Goal: Download file/media: Download file/media

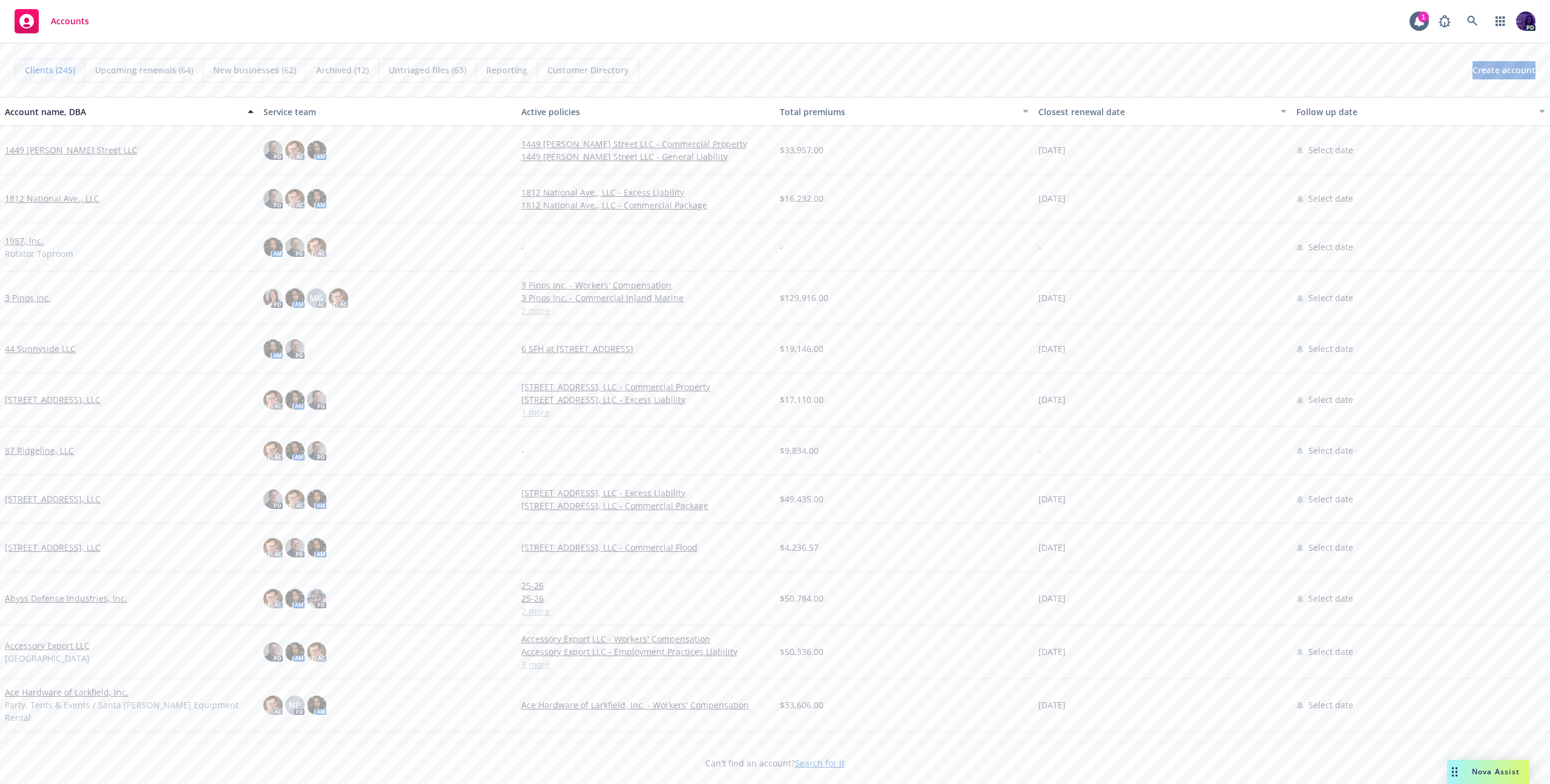
click at [401, 32] on div "Accounts 1 PD" at bounding box center [775, 21] width 1550 height 43
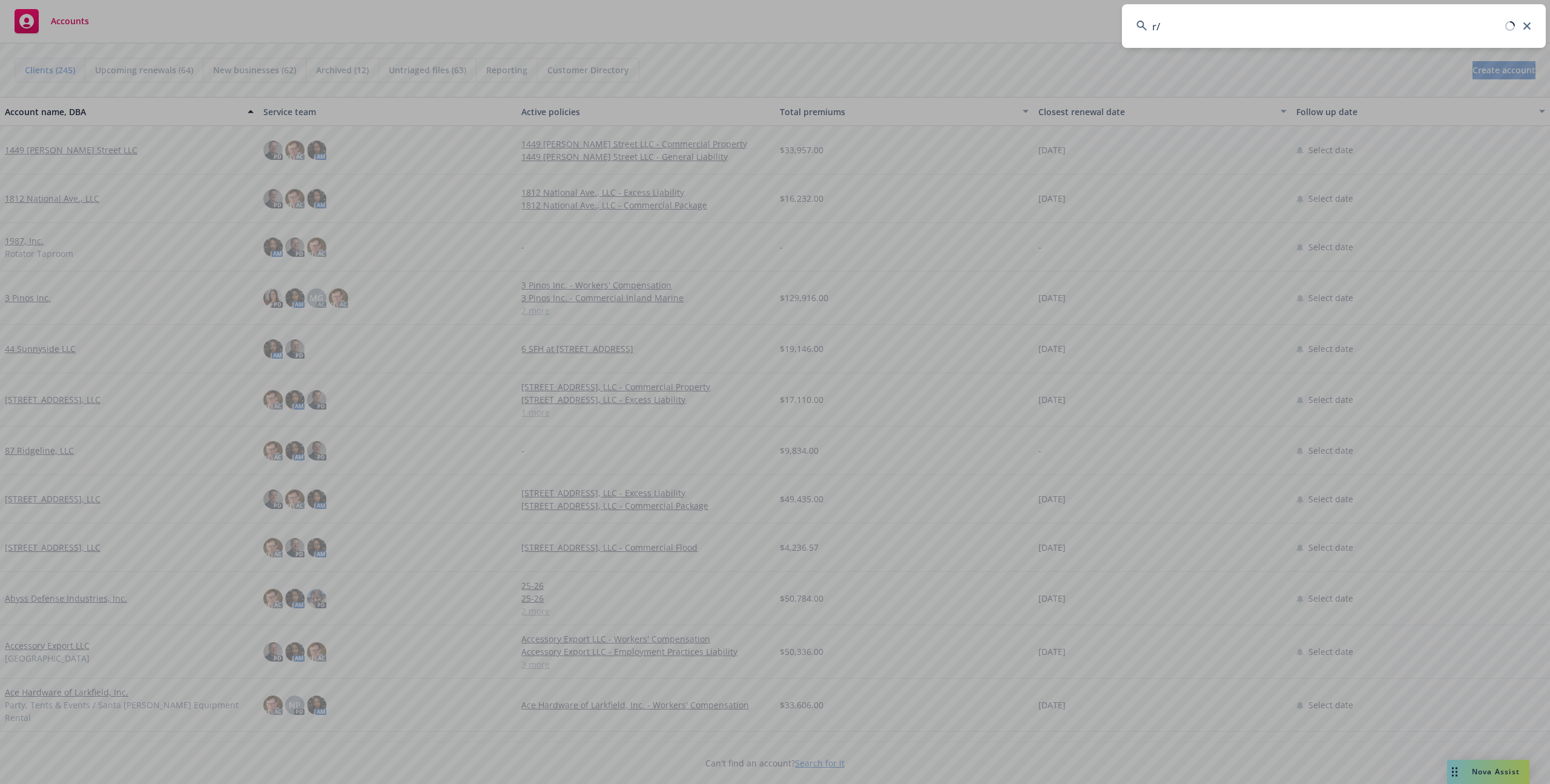
type input "r/m"
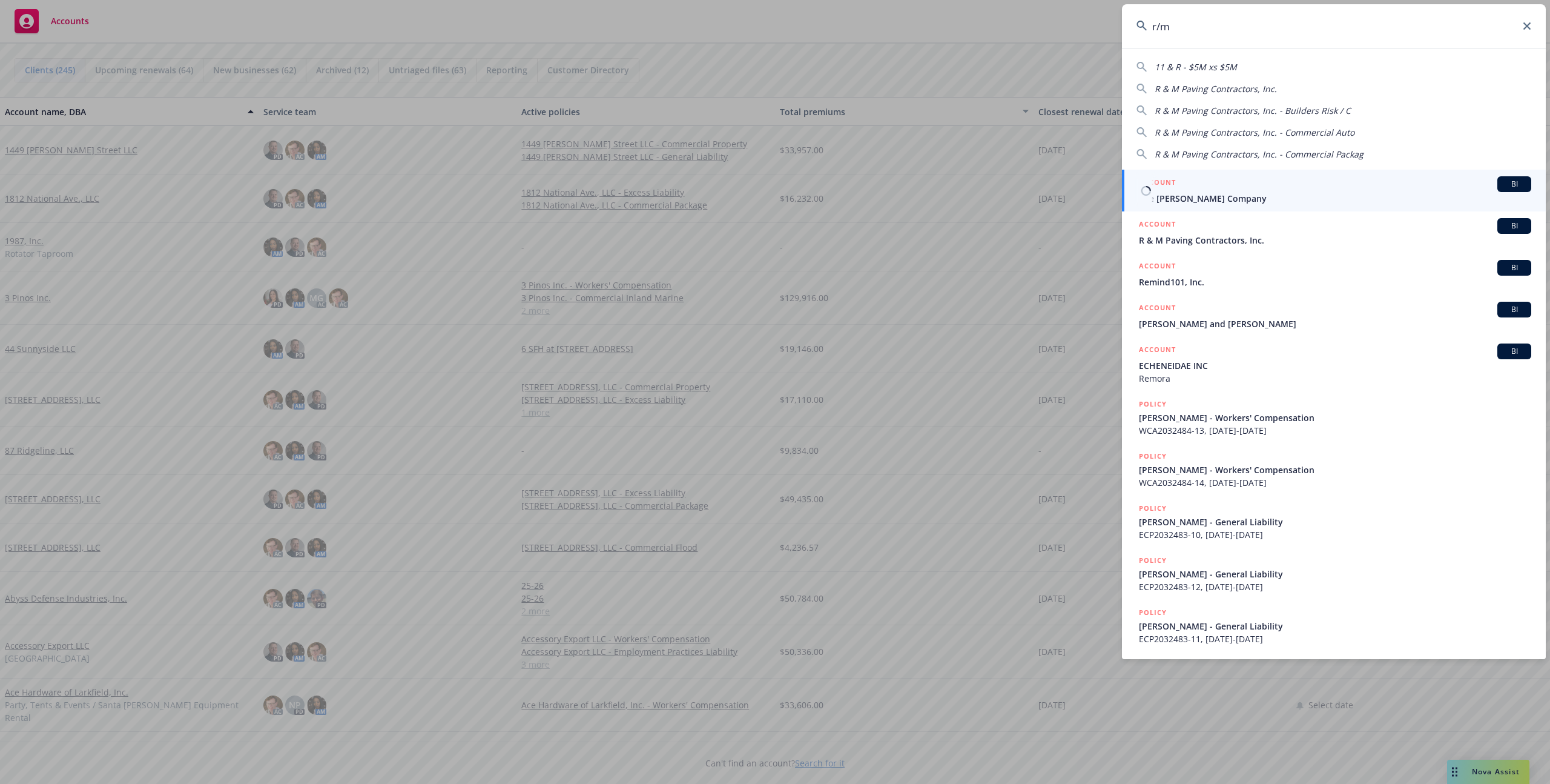
click at [1208, 190] on div "ACCOUNT BI" at bounding box center [1335, 184] width 393 height 15
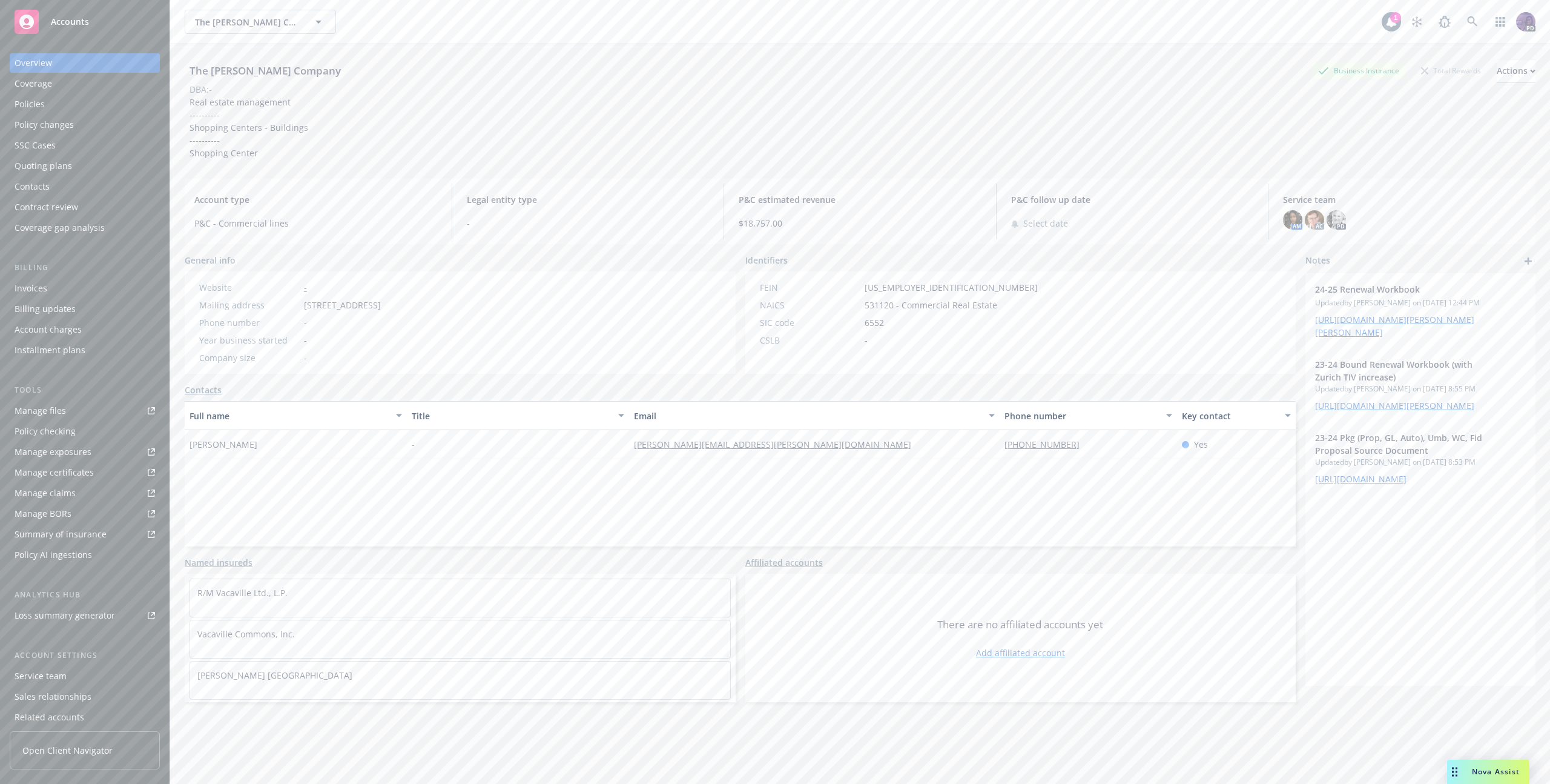
click at [94, 107] on div "Policies" at bounding box center [84, 104] width 140 height 19
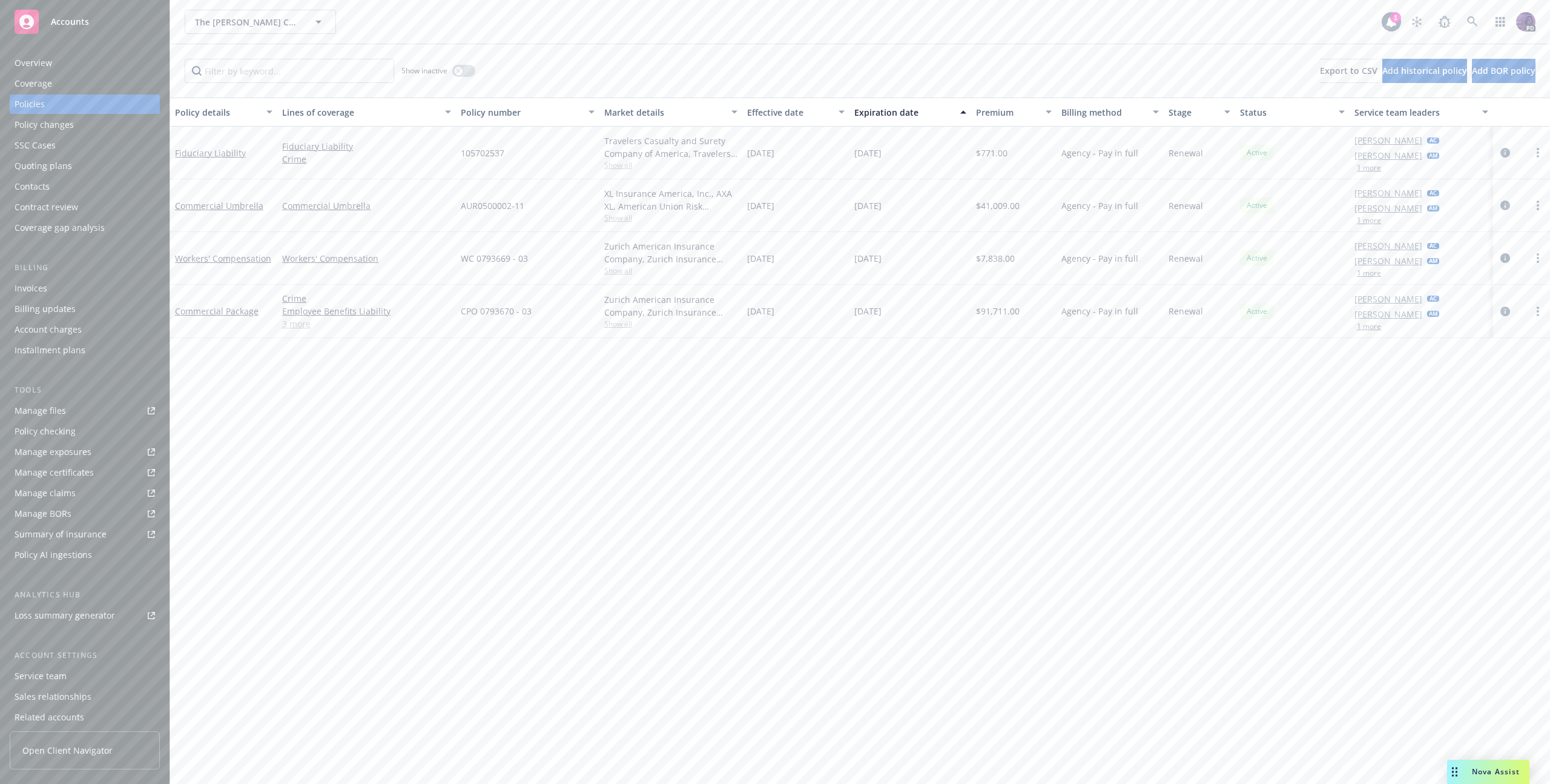
click at [56, 476] on div "Manage certificates" at bounding box center [54, 472] width 80 height 19
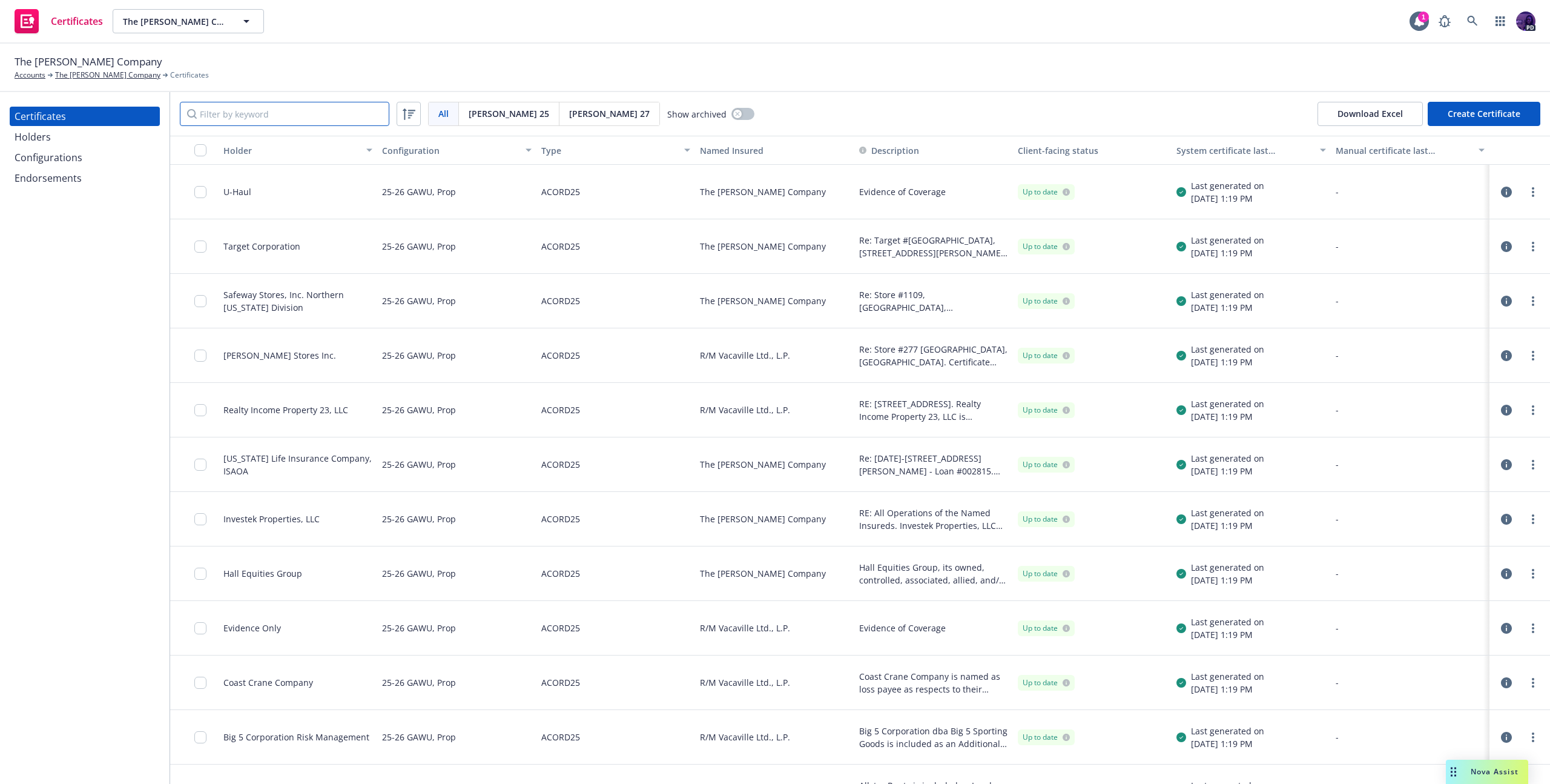
click at [320, 108] on input "Filter by keyword" at bounding box center [284, 113] width 209 height 24
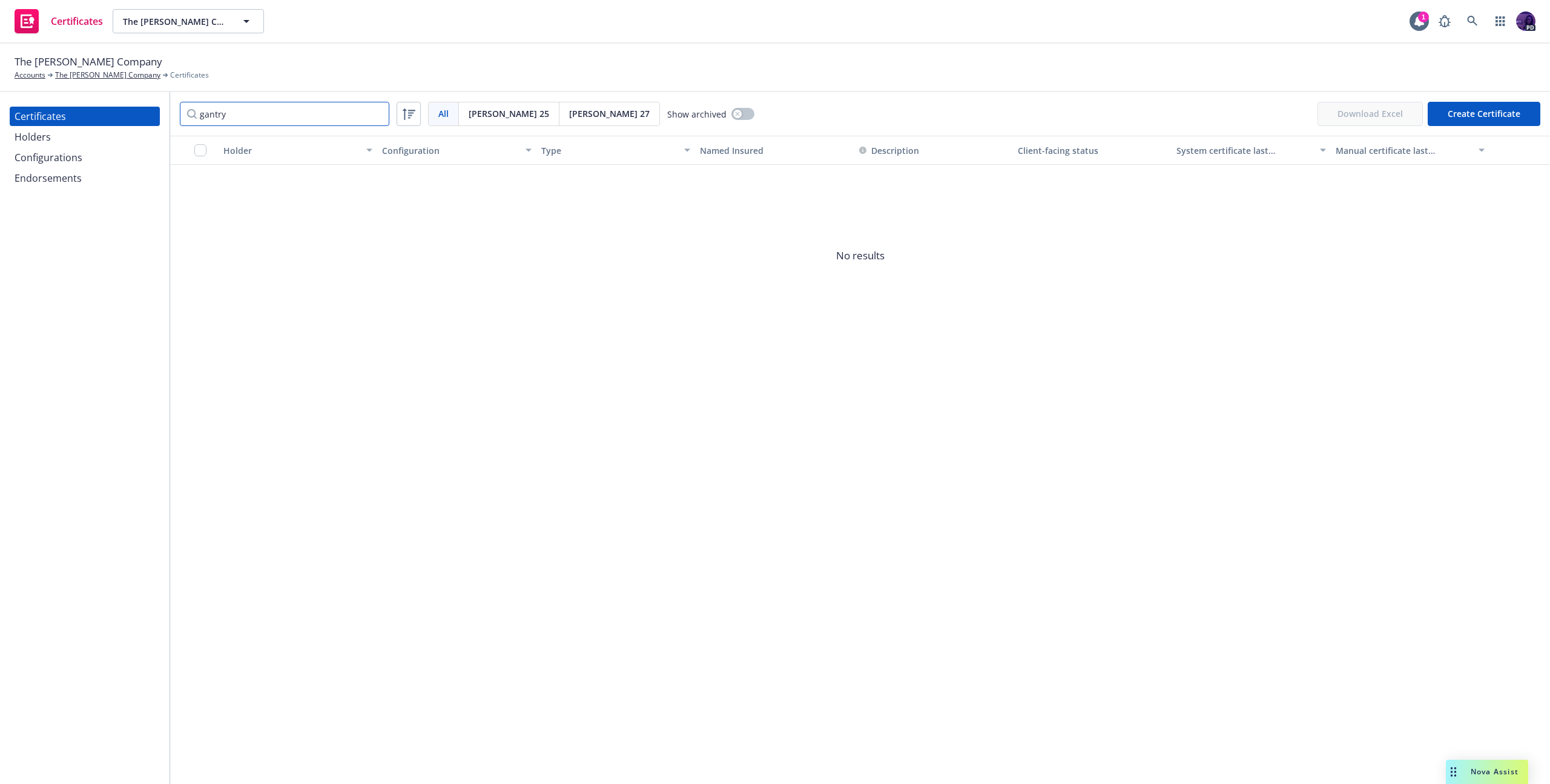
type input "gantry"
click at [110, 137] on div "Holders" at bounding box center [84, 137] width 140 height 19
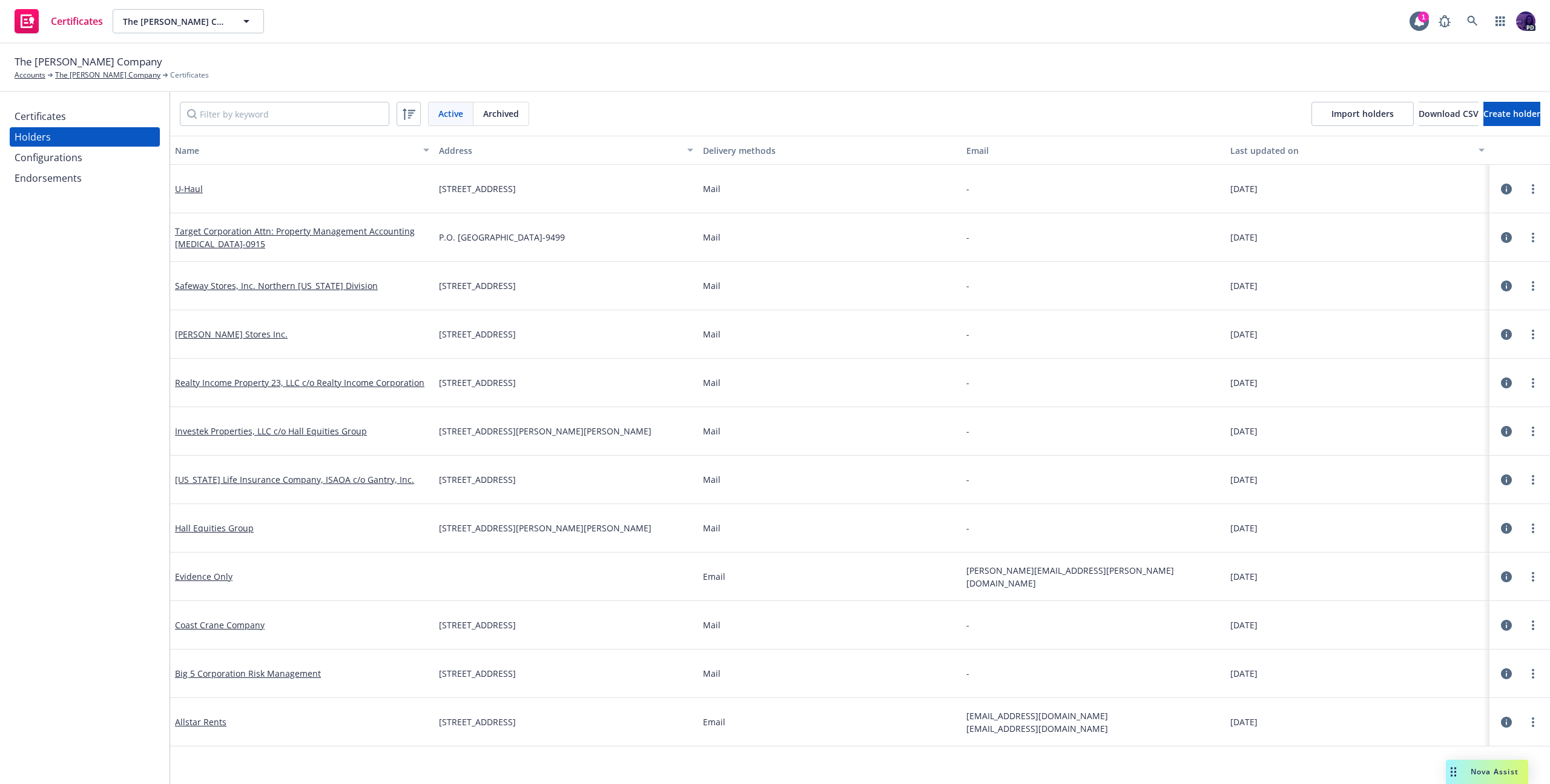
click at [118, 120] on div "Certificates" at bounding box center [84, 116] width 140 height 19
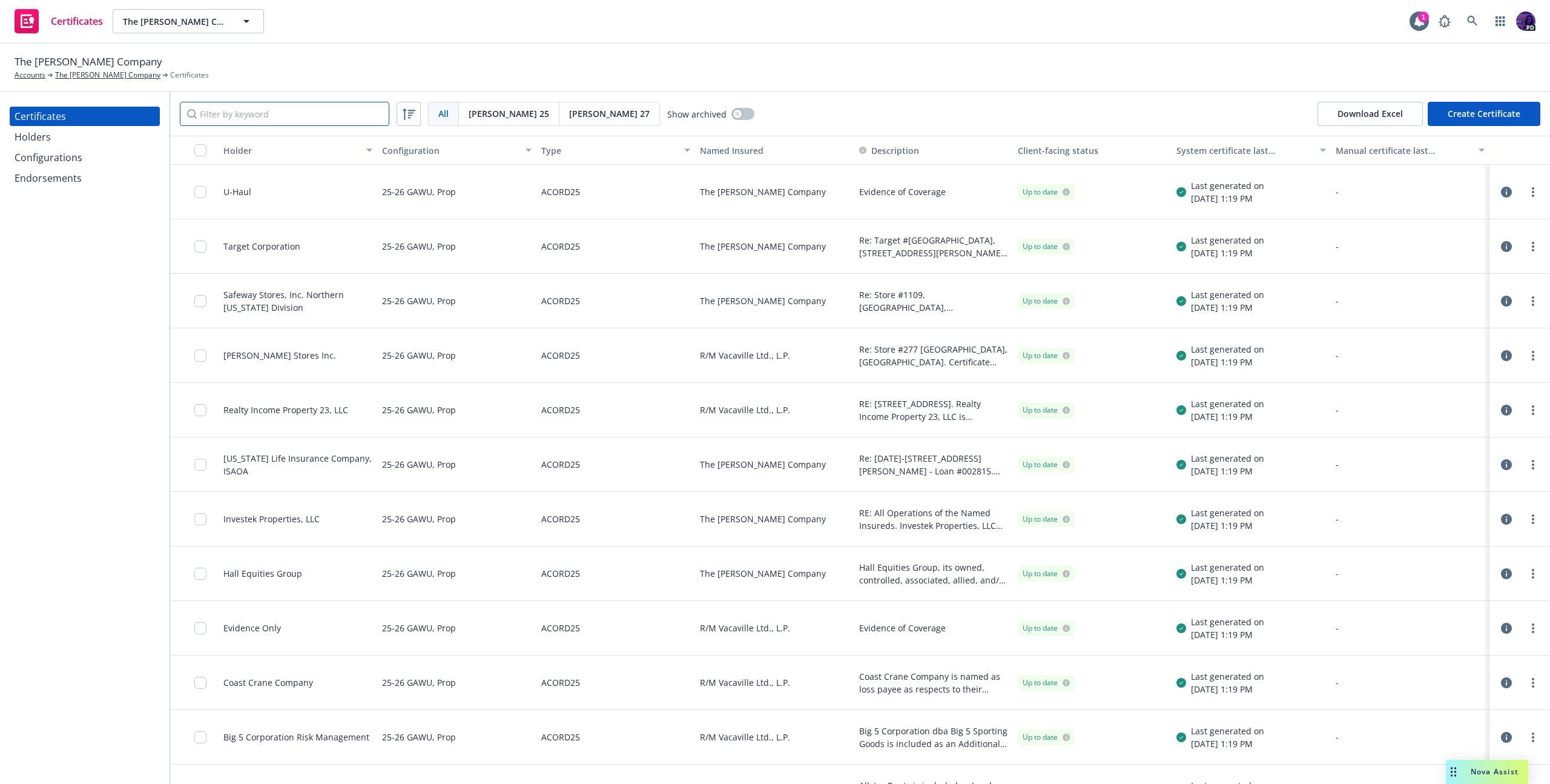
click at [249, 118] on input "Filter by keyword" at bounding box center [284, 113] width 209 height 24
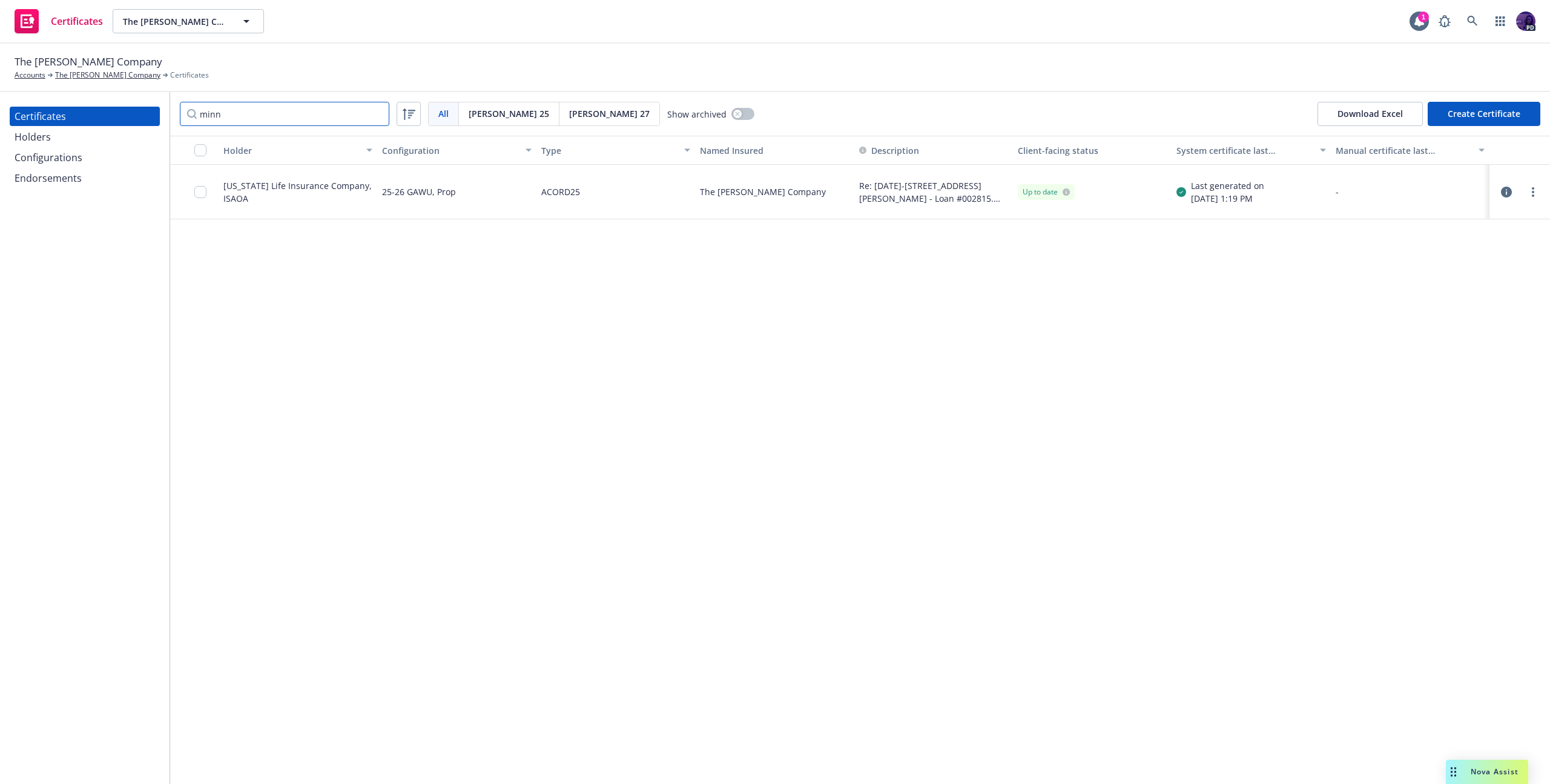
type input "minn"
click at [1507, 192] on icon "button" at bounding box center [1506, 191] width 11 height 11
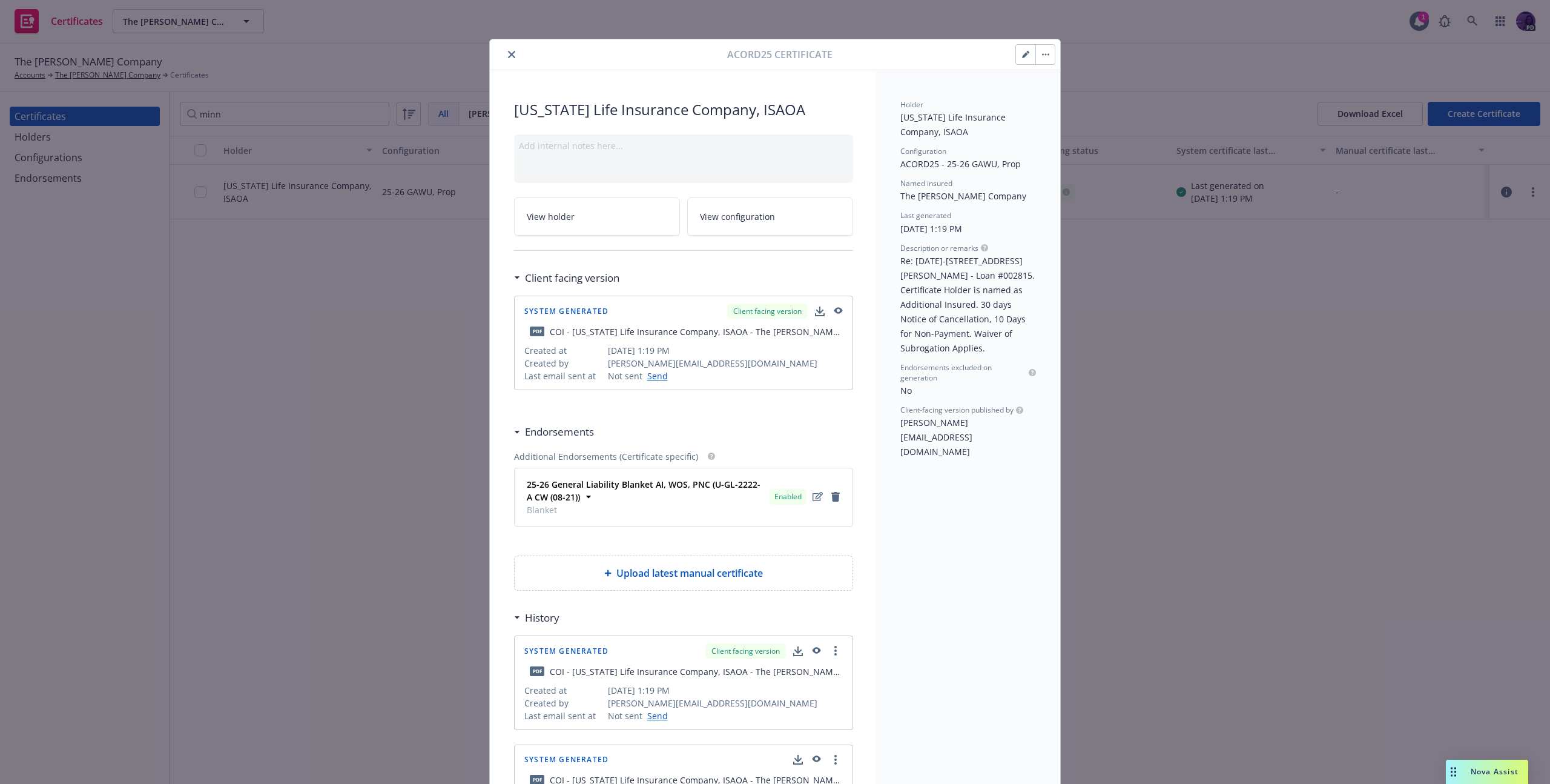
click at [815, 313] on icon "button" at bounding box center [820, 311] width 10 height 10
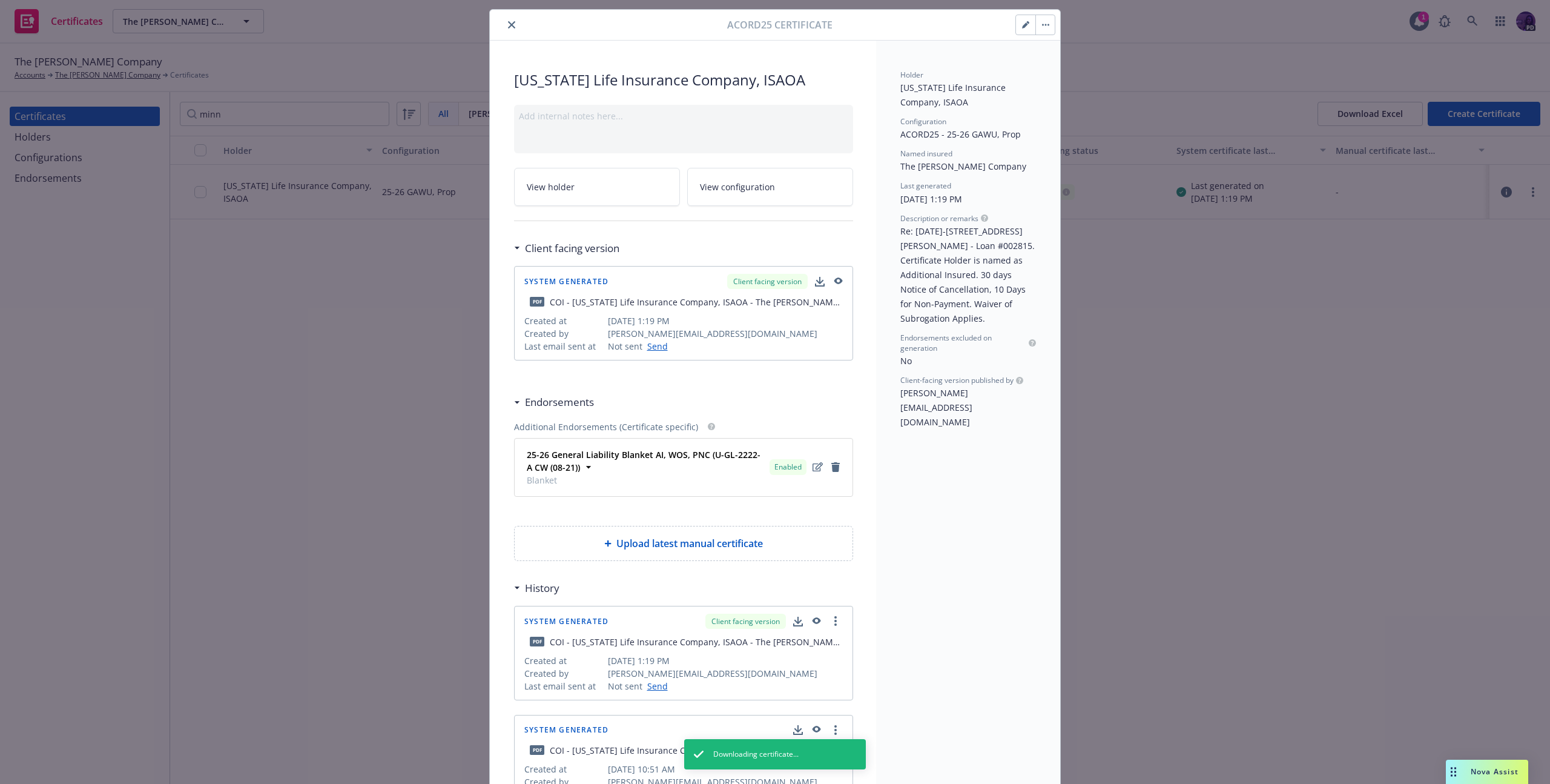
scroll to position [198, 0]
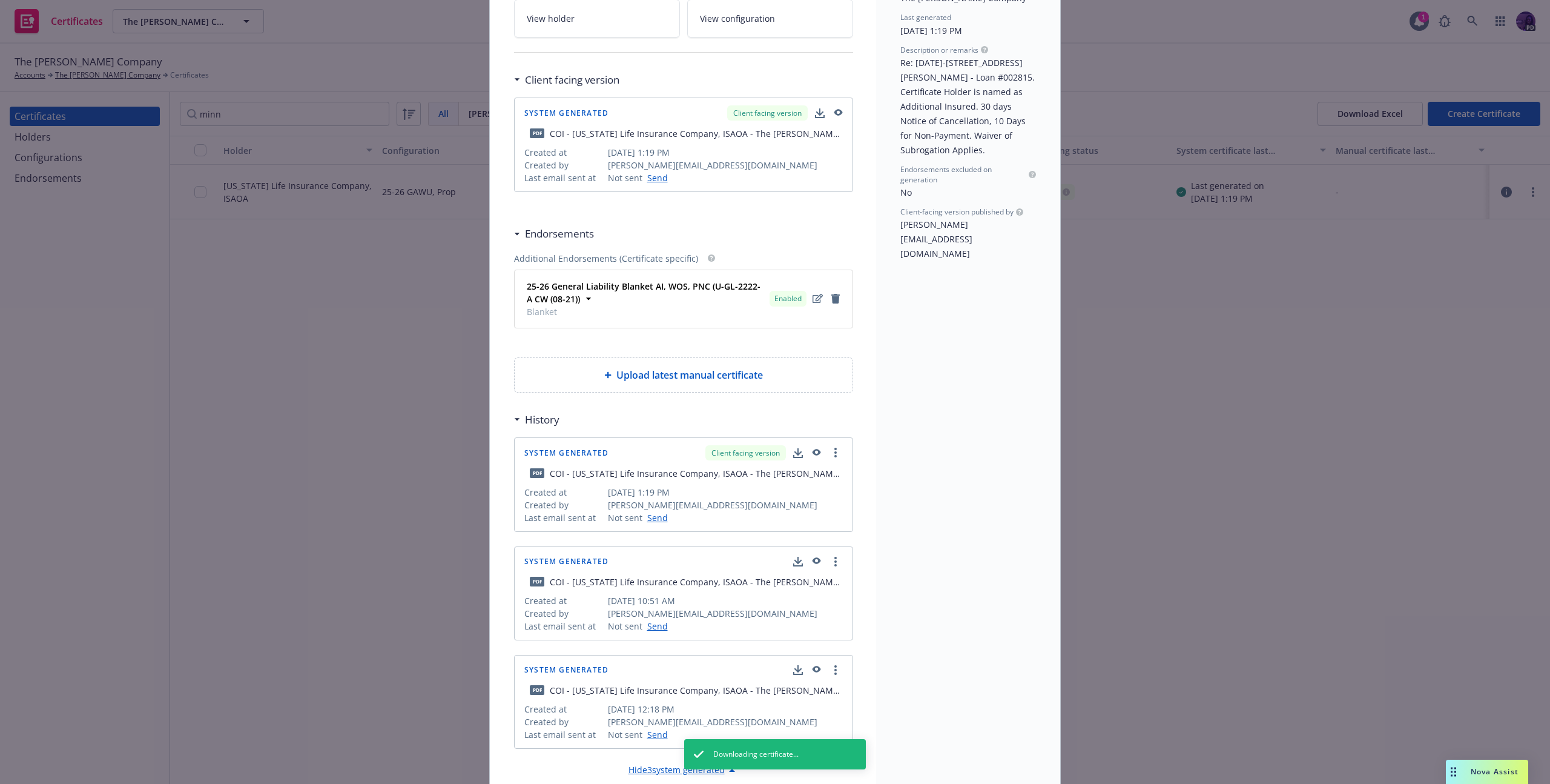
click at [797, 451] on icon "button" at bounding box center [799, 452] width 8 height 8
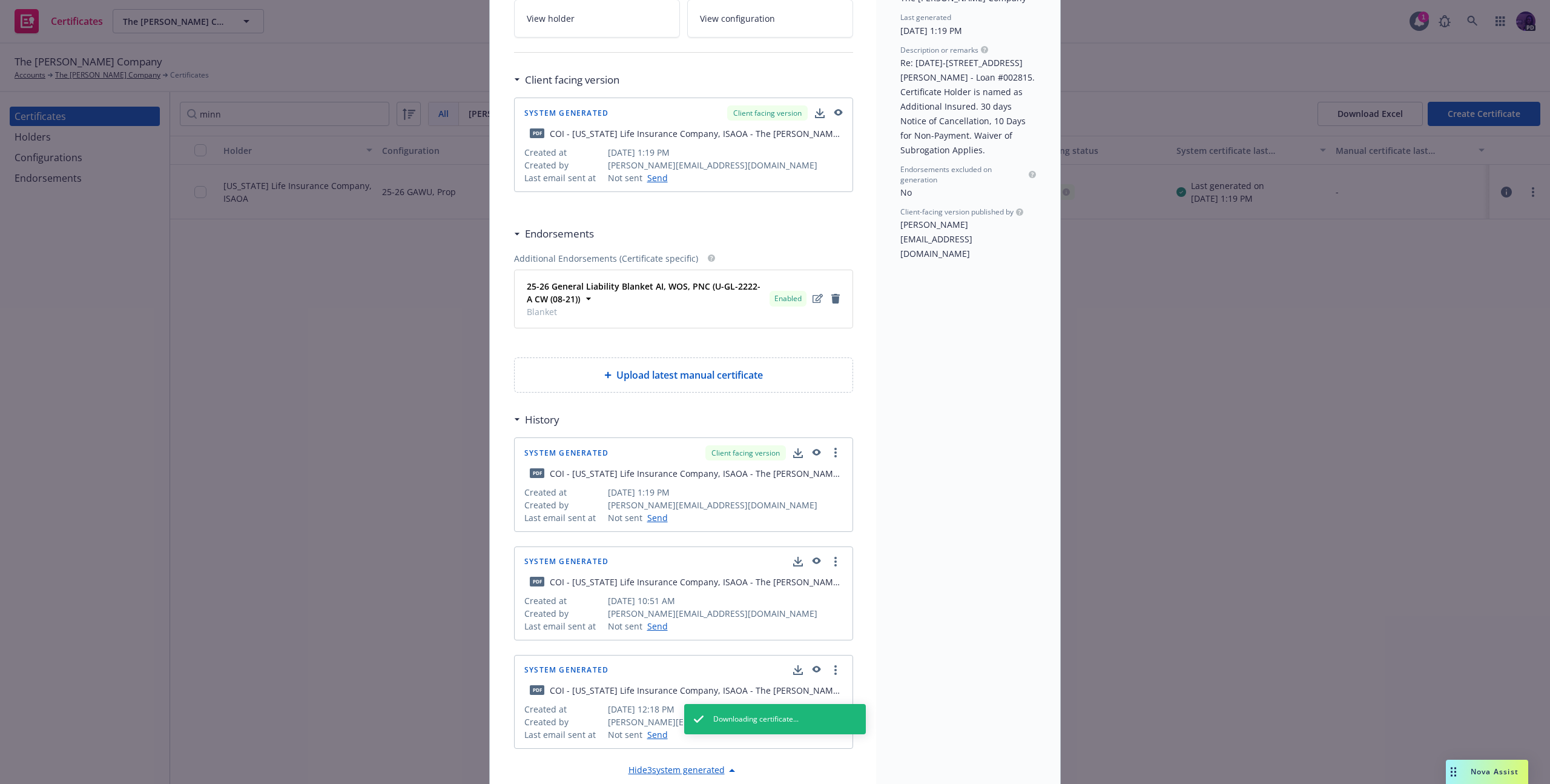
drag, startPoint x: 794, startPoint y: 456, endPoint x: 799, endPoint y: 463, distance: 8.6
click at [794, 456] on icon "button" at bounding box center [799, 453] width 10 height 10
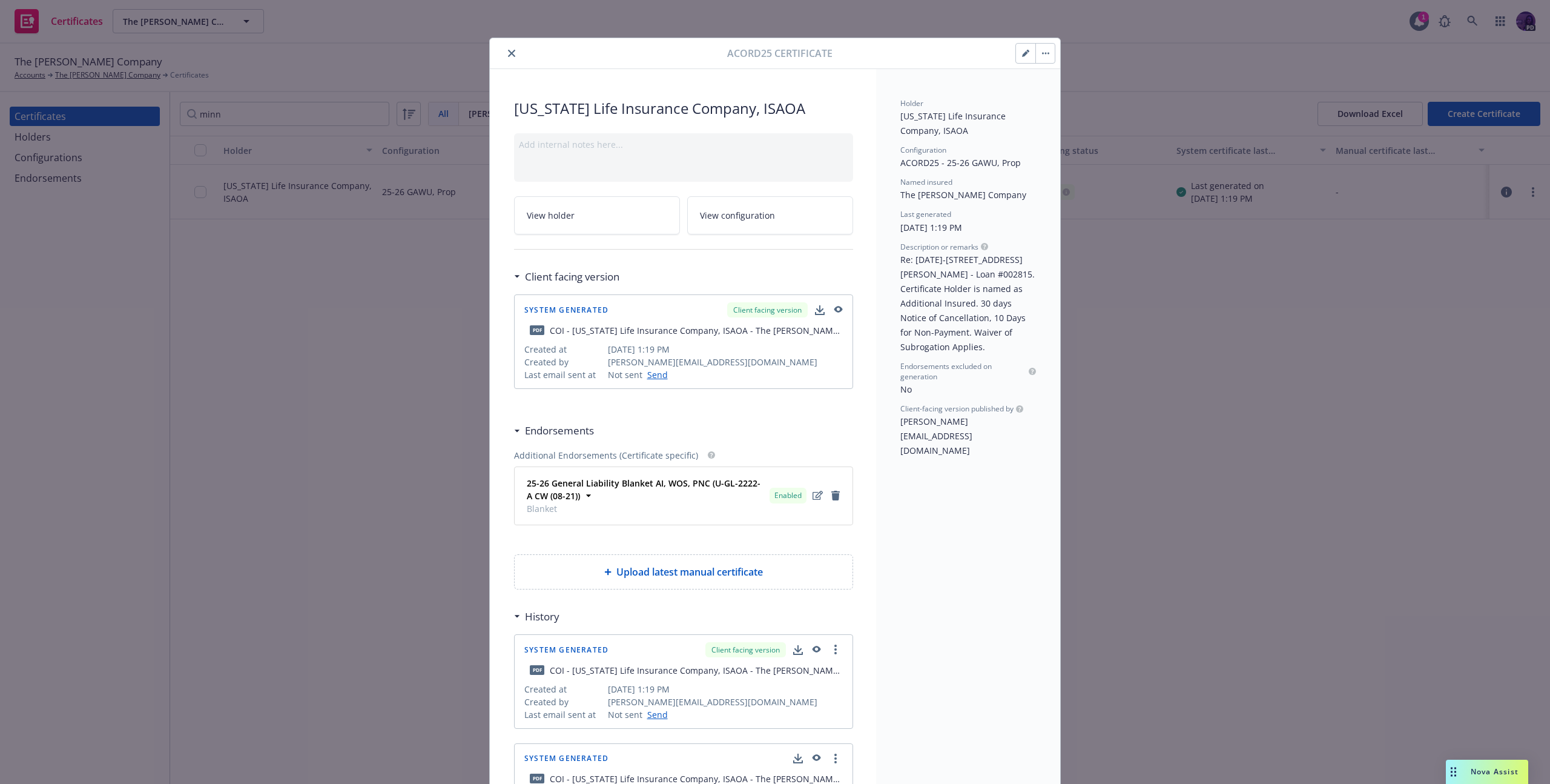
scroll to position [0, 0]
click at [509, 53] on icon "close" at bounding box center [512, 55] width 8 height 8
